Goal: Task Accomplishment & Management: Complete application form

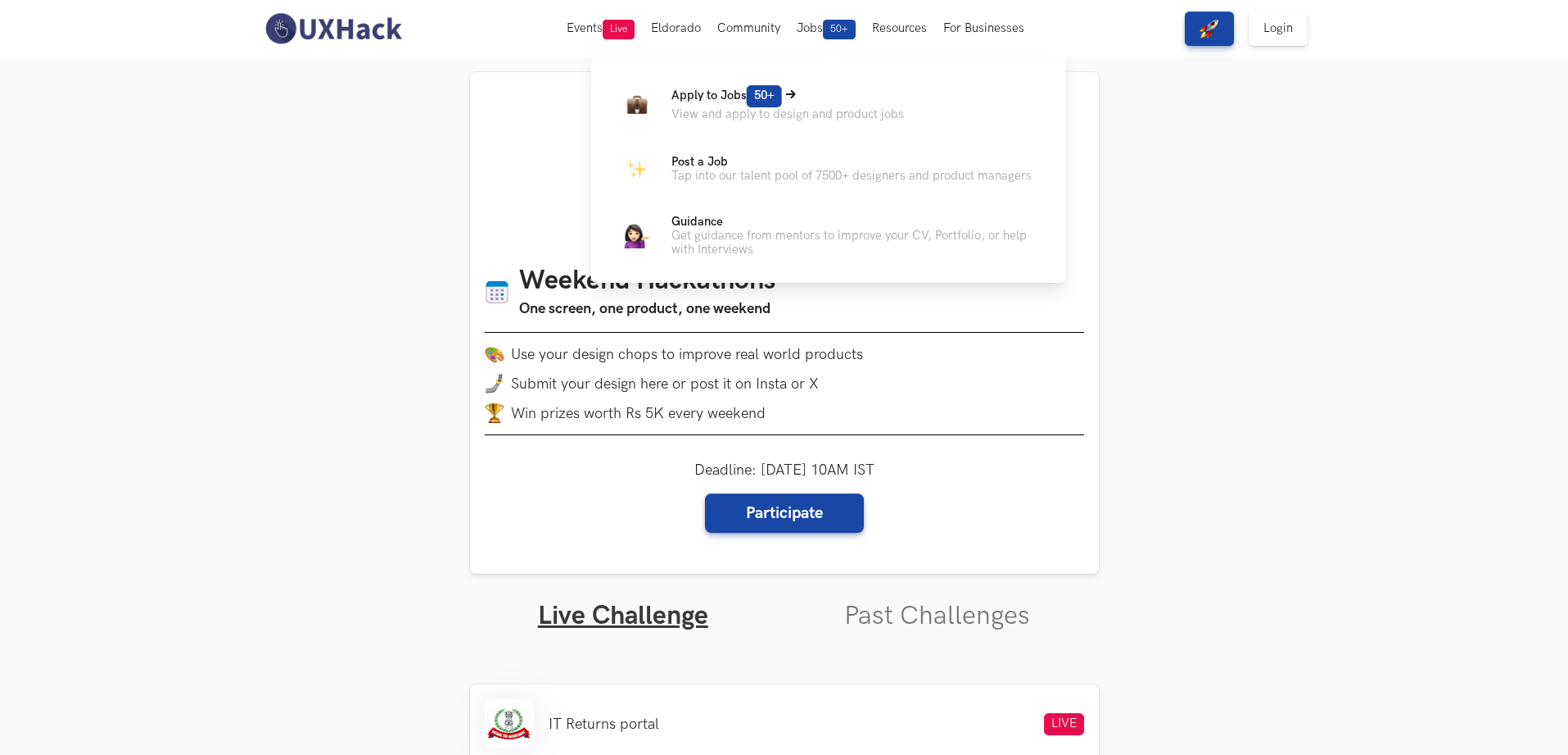
click at [787, 101] on p "Apply to Jobs 50+" at bounding box center [787, 96] width 233 height 22
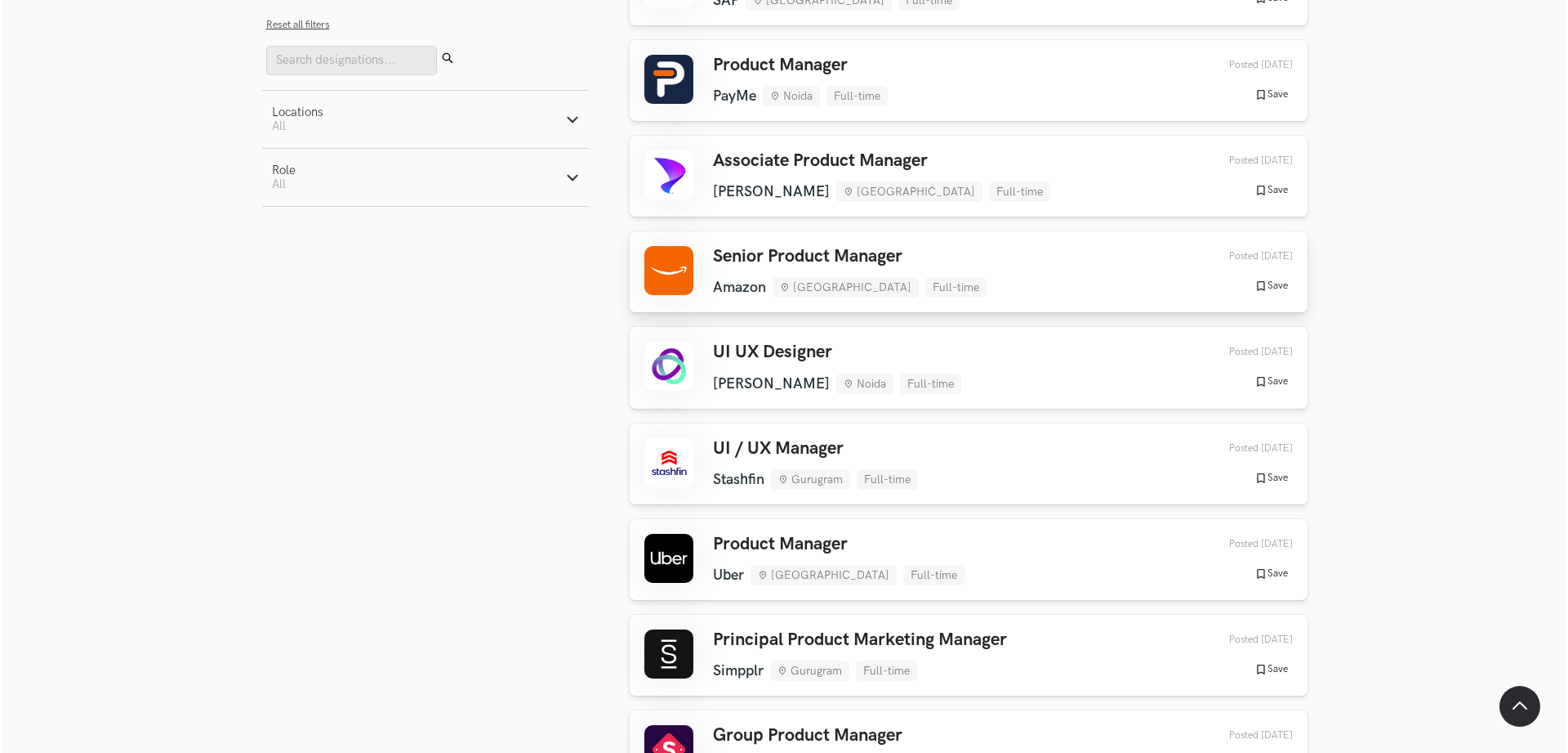
scroll to position [762, 0]
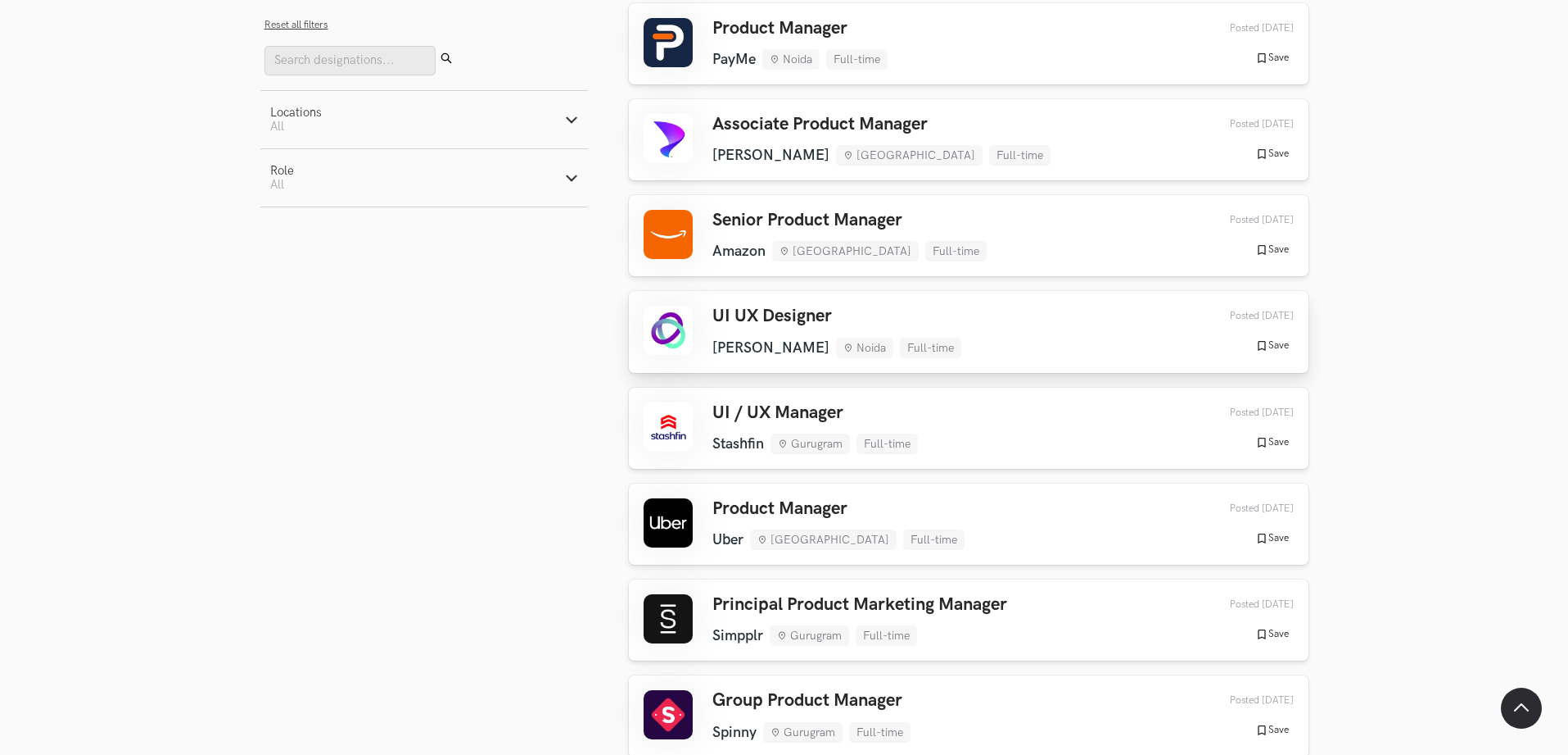
click at [781, 320] on h3 "UI UX Designer" at bounding box center [836, 316] width 249 height 21
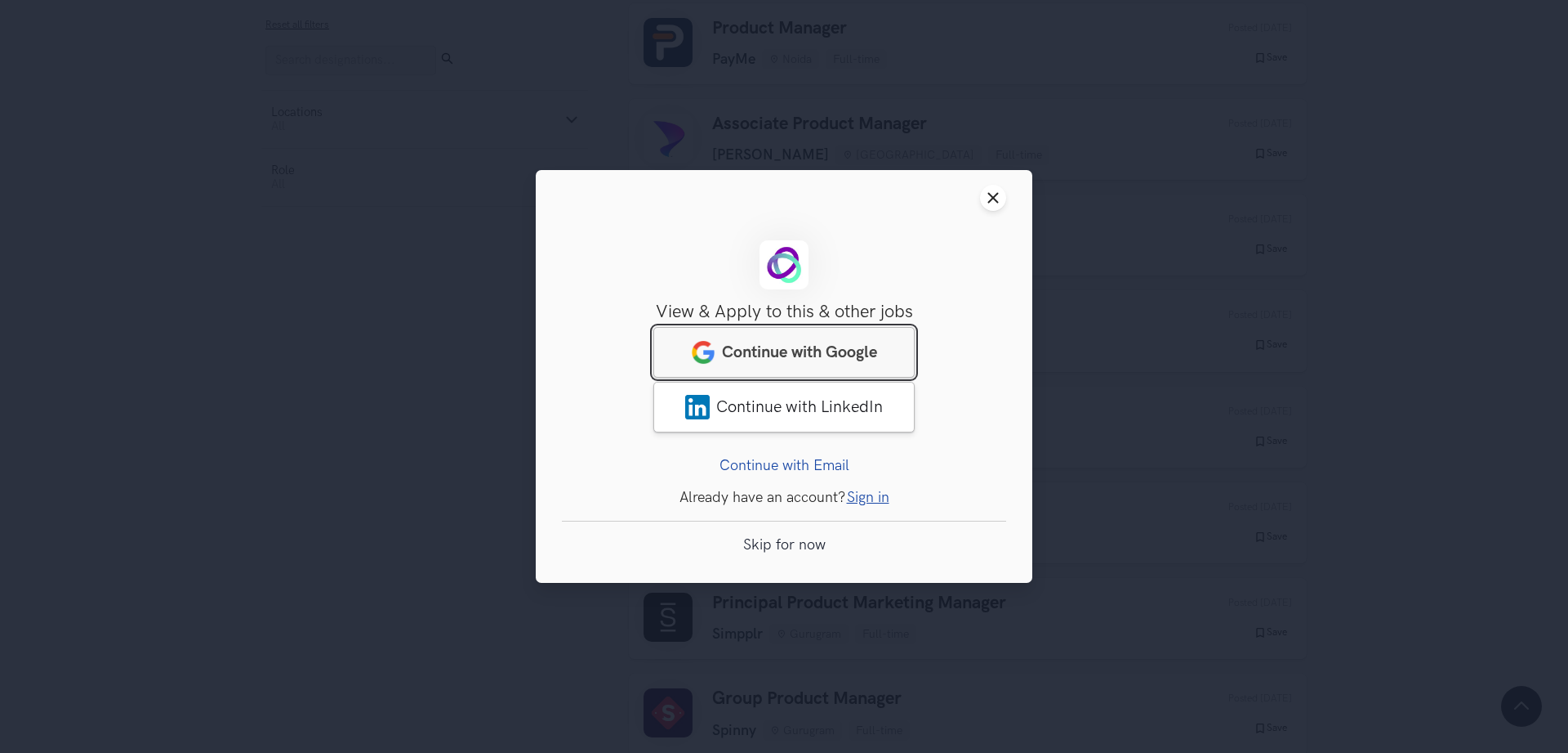
click at [841, 352] on span "Continue with Google" at bounding box center [799, 352] width 155 height 20
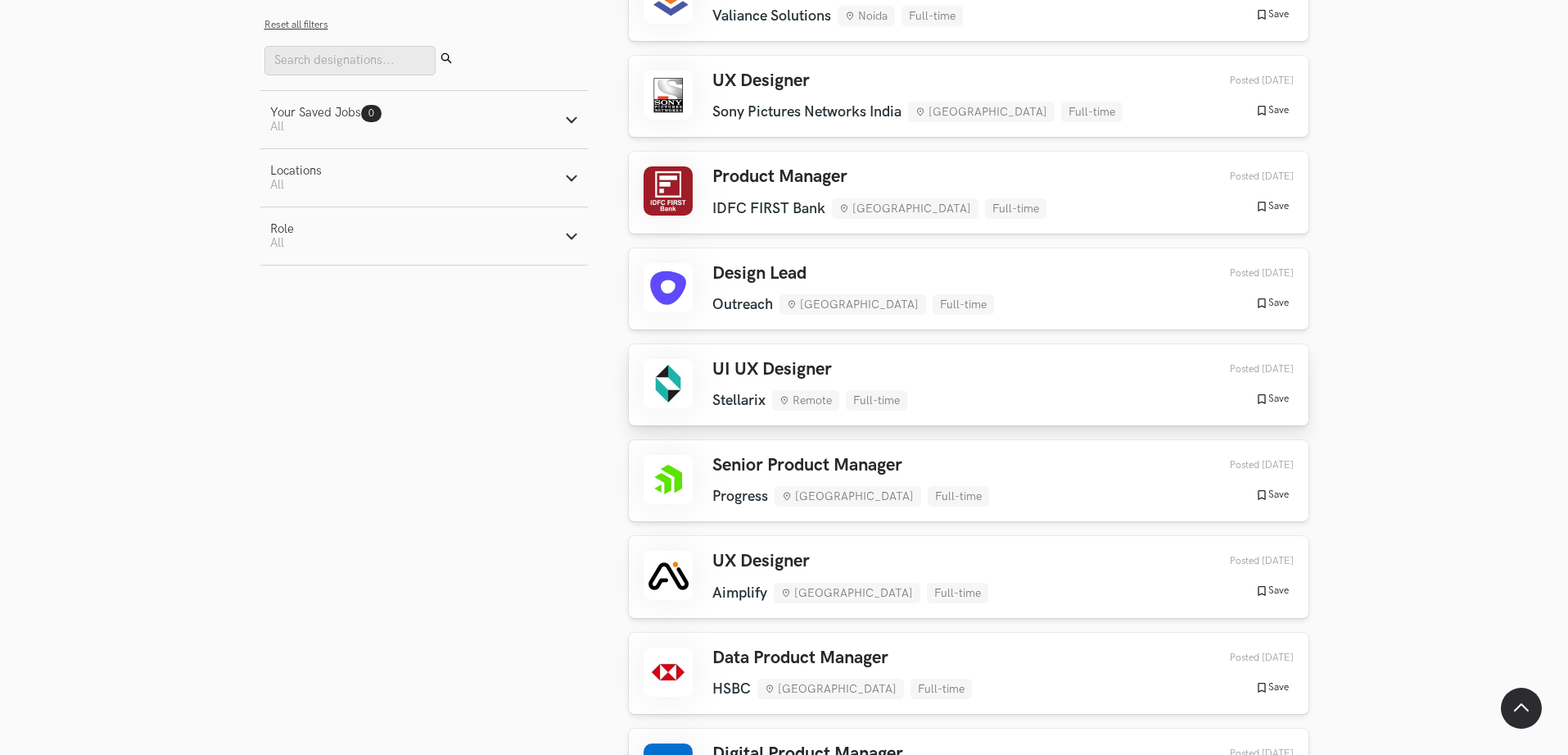
click at [779, 372] on h3 "UI UX Designer" at bounding box center [809, 369] width 195 height 21
